Goal: Task Accomplishment & Management: Manage account settings

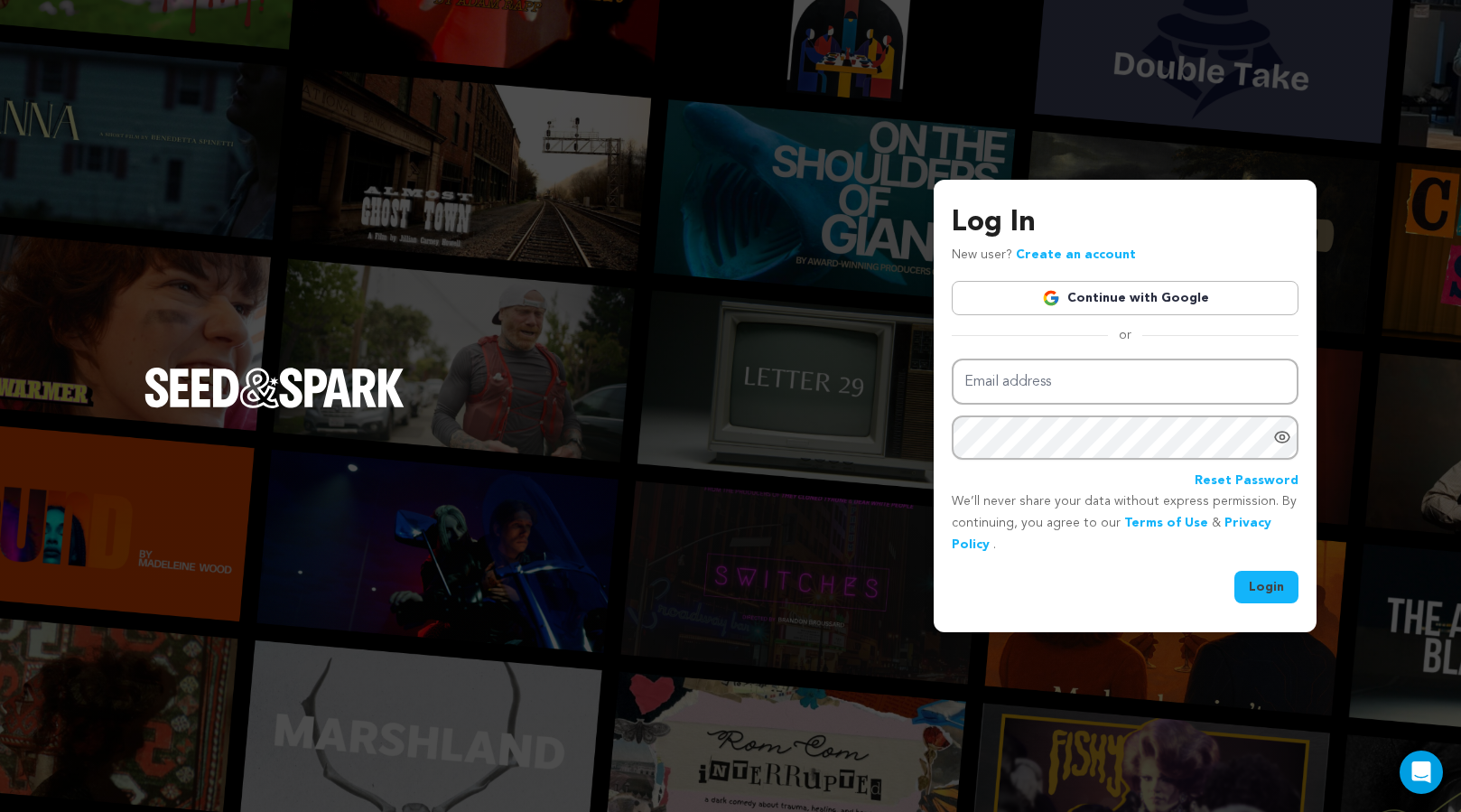
click at [1183, 297] on link "Continue with Google" at bounding box center [1125, 297] width 346 height 34
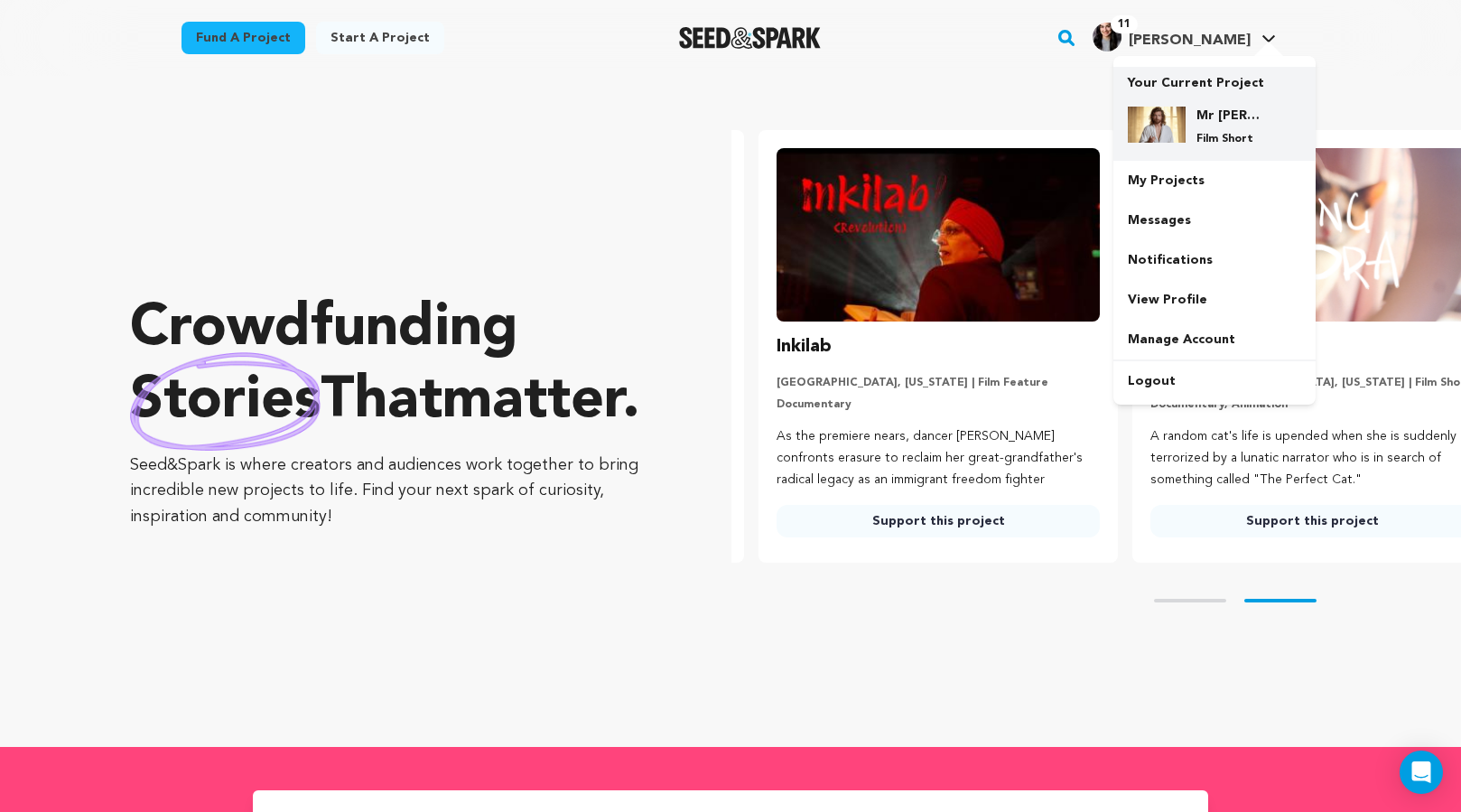
click at [1194, 125] on div "Mr Jesus Film Short" at bounding box center [1229, 126] width 87 height 40
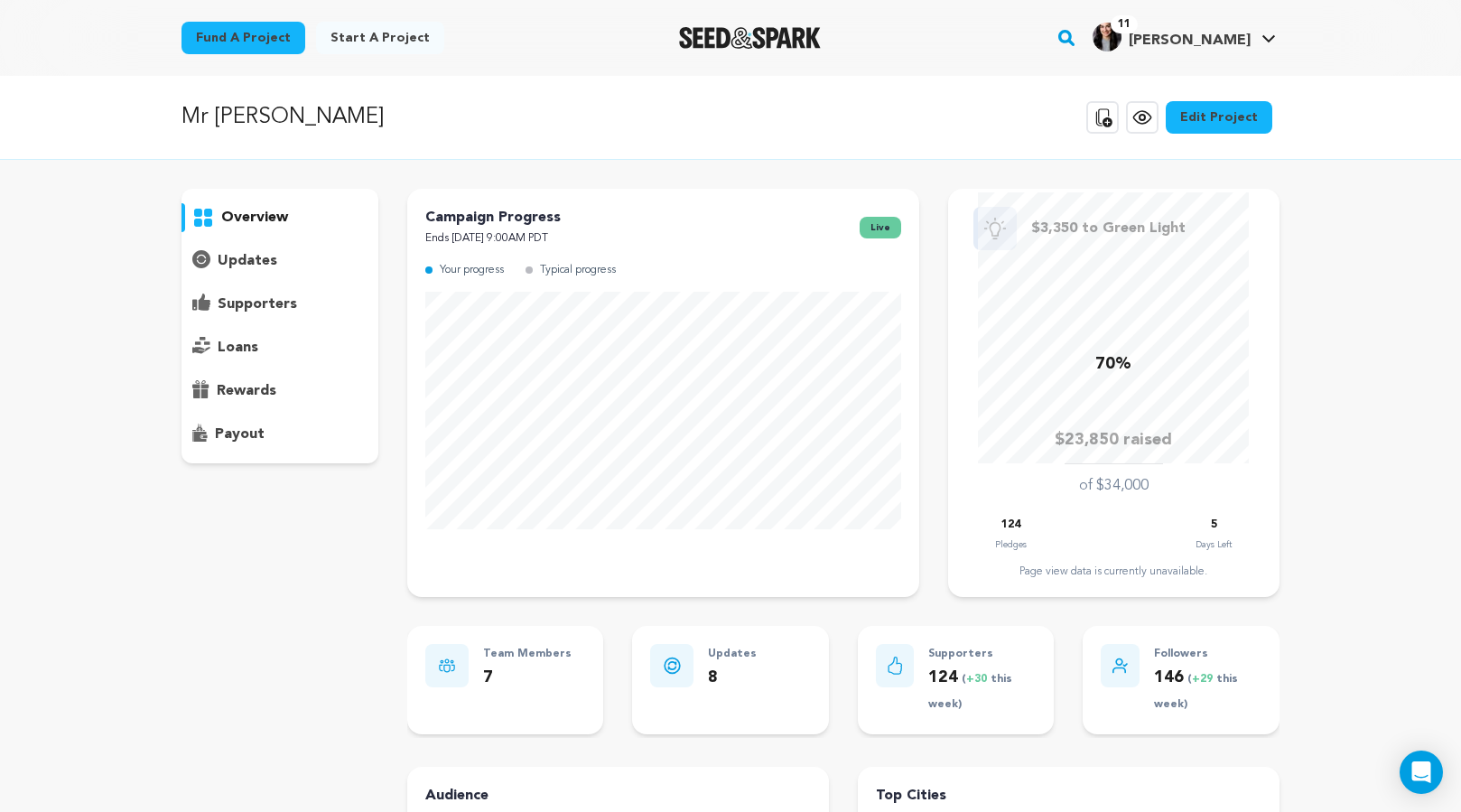
click at [241, 305] on p "supporters" at bounding box center [256, 304] width 79 height 22
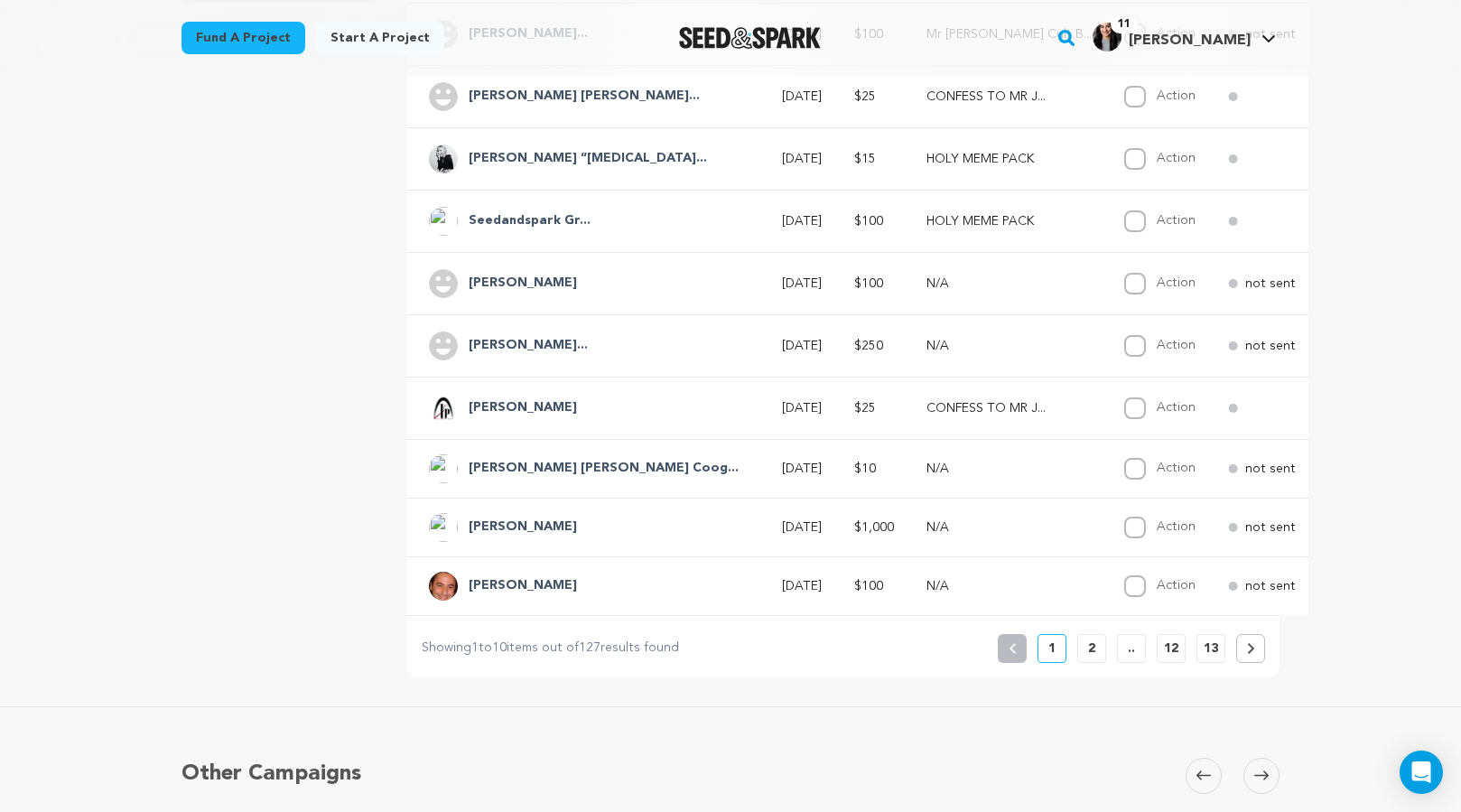
scroll to position [466, 0]
click at [1088, 643] on p "2" at bounding box center [1091, 646] width 7 height 18
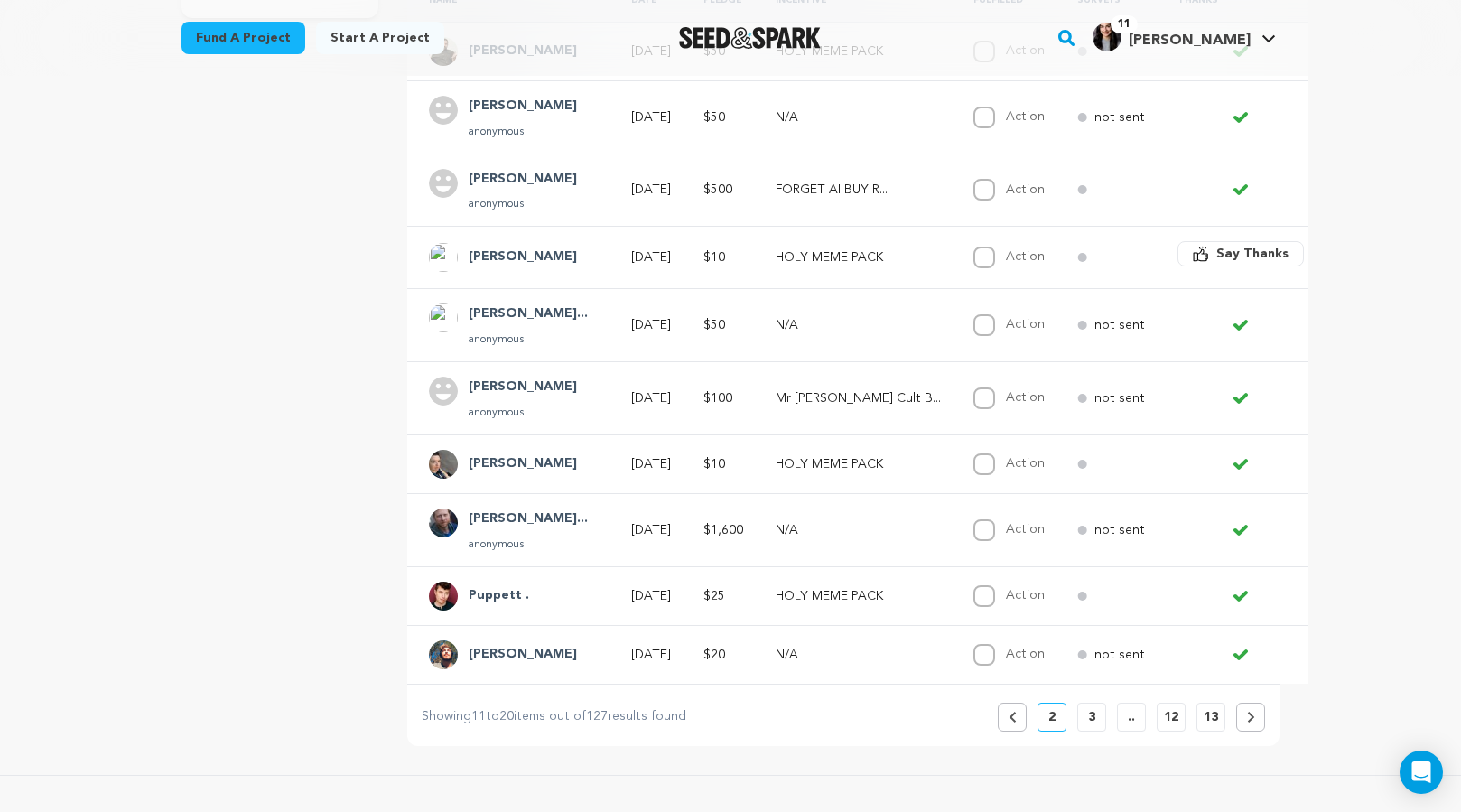
scroll to position [710, 0]
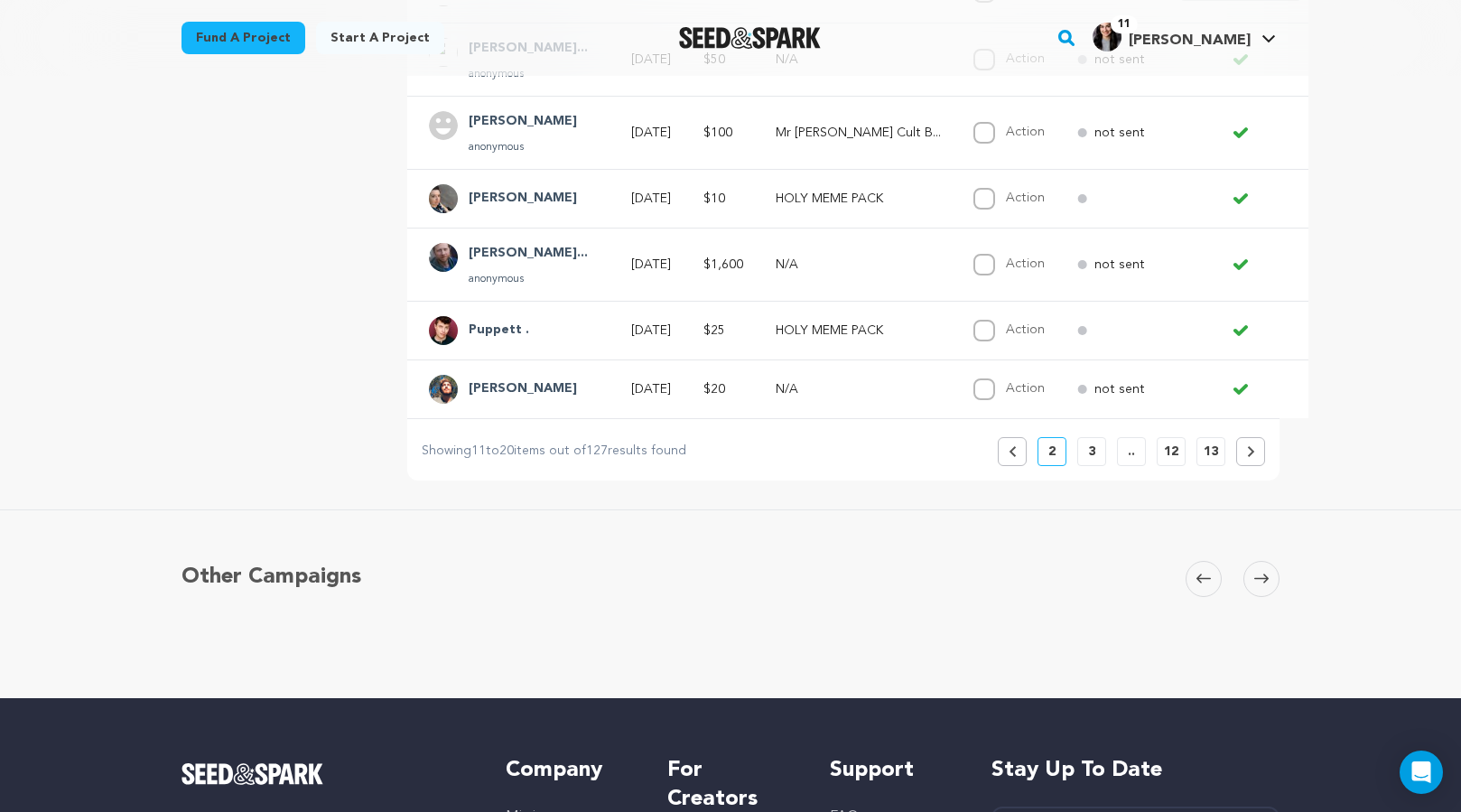
click at [1092, 448] on p "3" at bounding box center [1091, 451] width 7 height 18
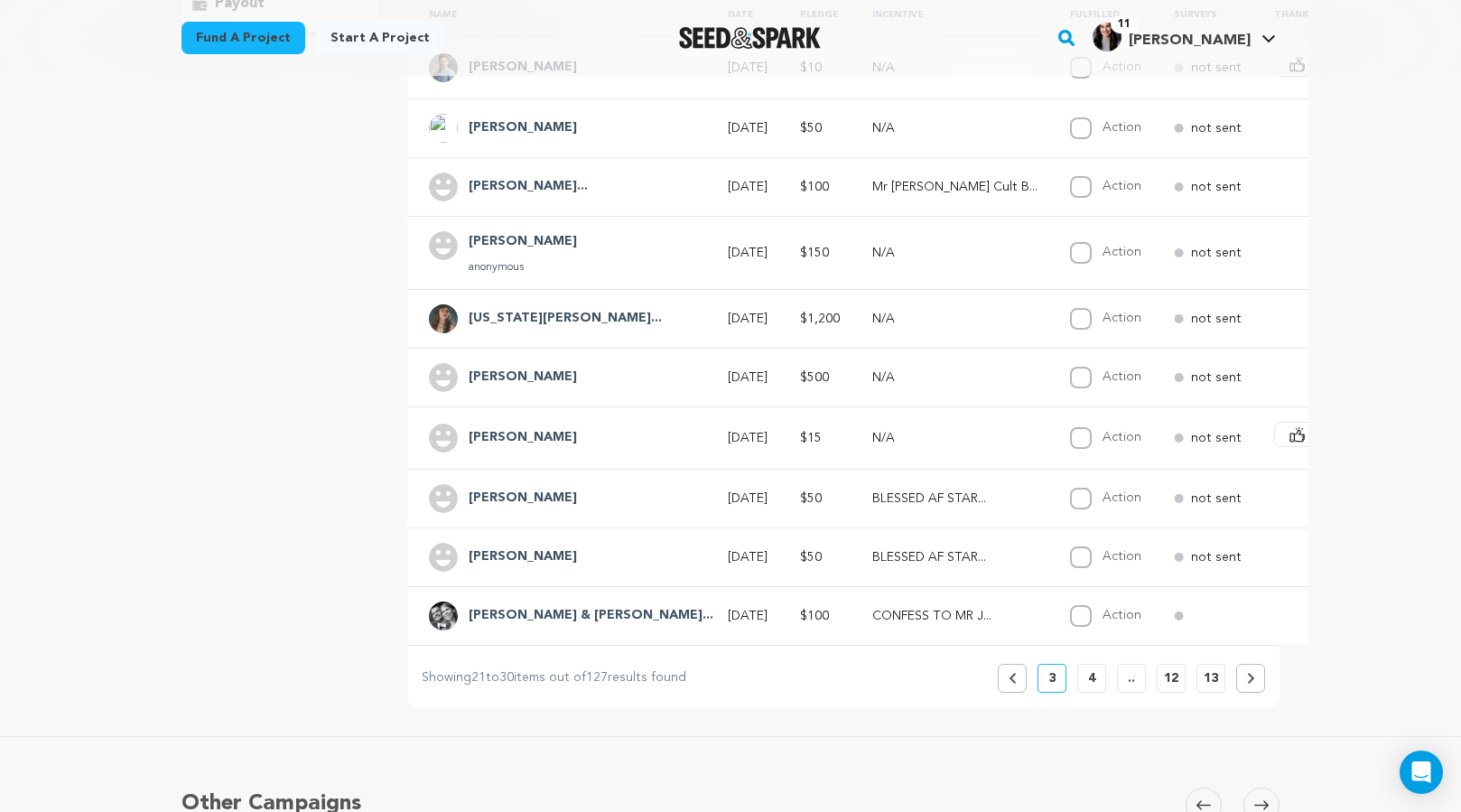
scroll to position [0, 0]
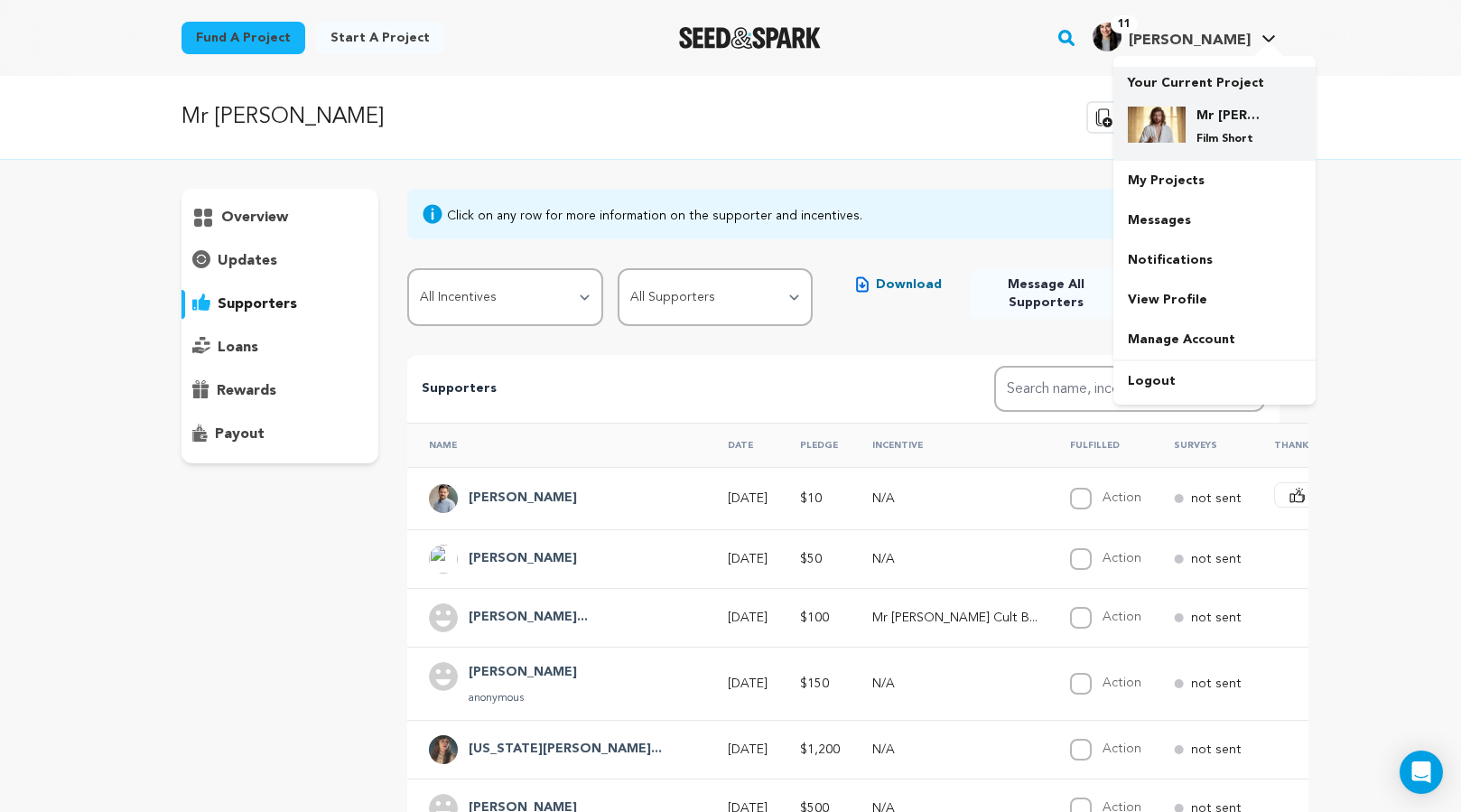
click at [1204, 114] on h4 "Mr [PERSON_NAME]" at bounding box center [1229, 115] width 65 height 18
